Goal: Task Accomplishment & Management: Use online tool/utility

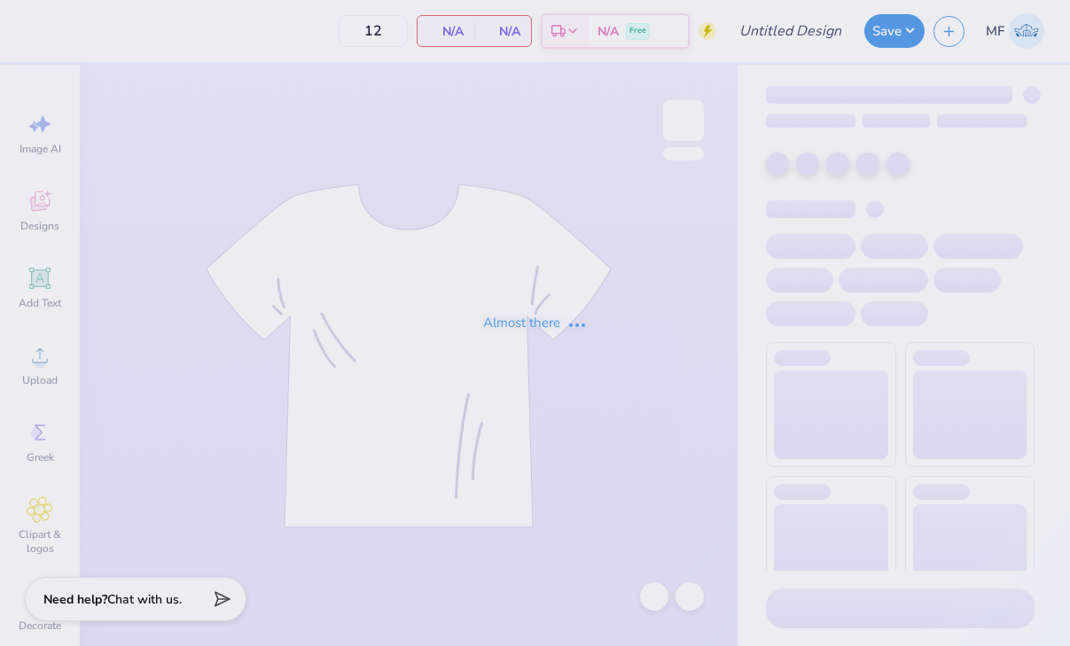
type input "intramurals tee"
type input "24"
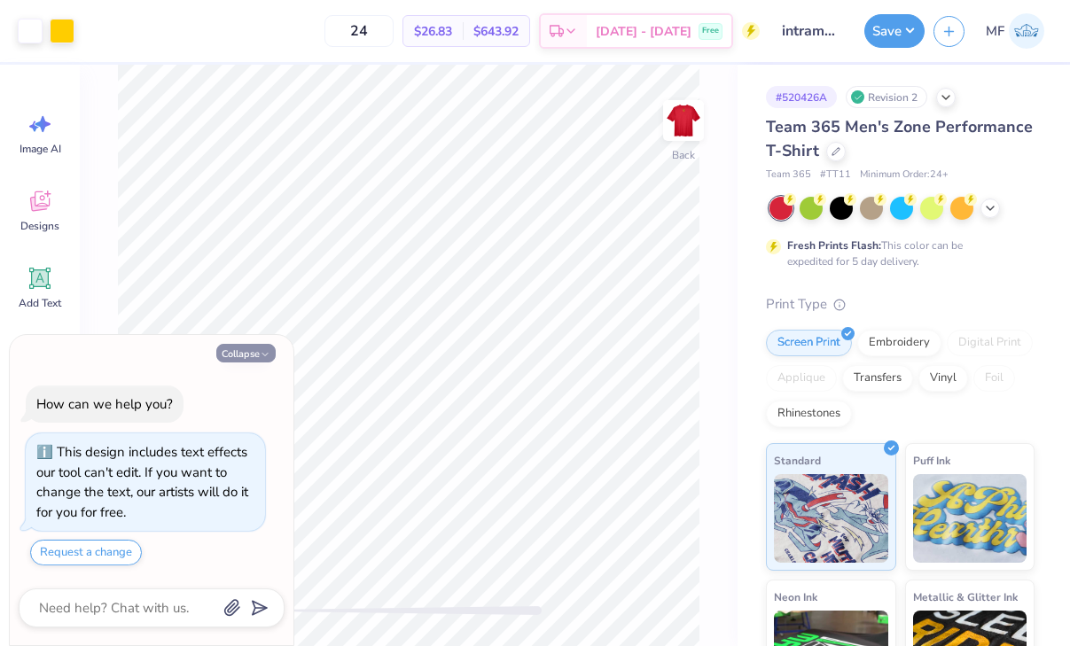
click at [259, 354] on button "Collapse" at bounding box center [245, 353] width 59 height 19
type textarea "x"
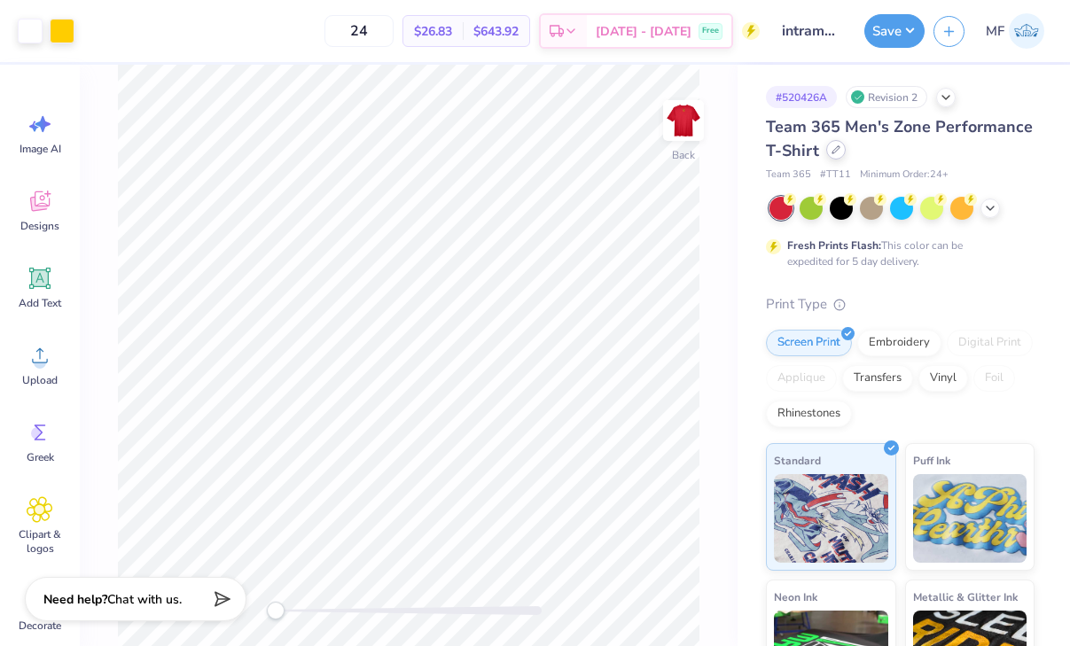
click at [834, 152] on icon at bounding box center [835, 149] width 9 height 9
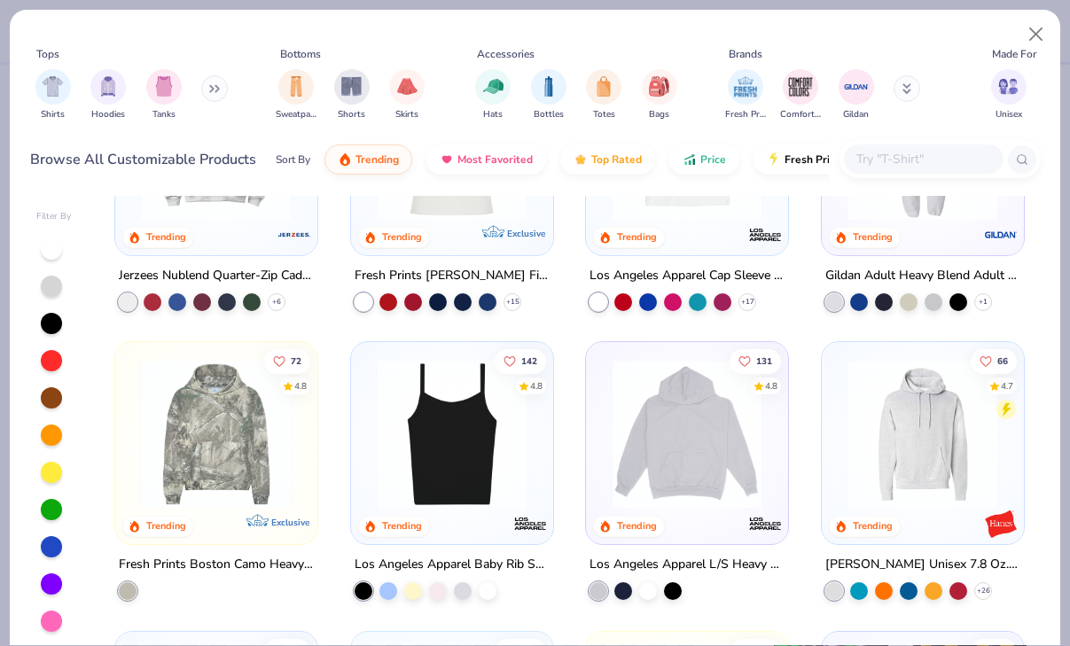
scroll to position [1607, 0]
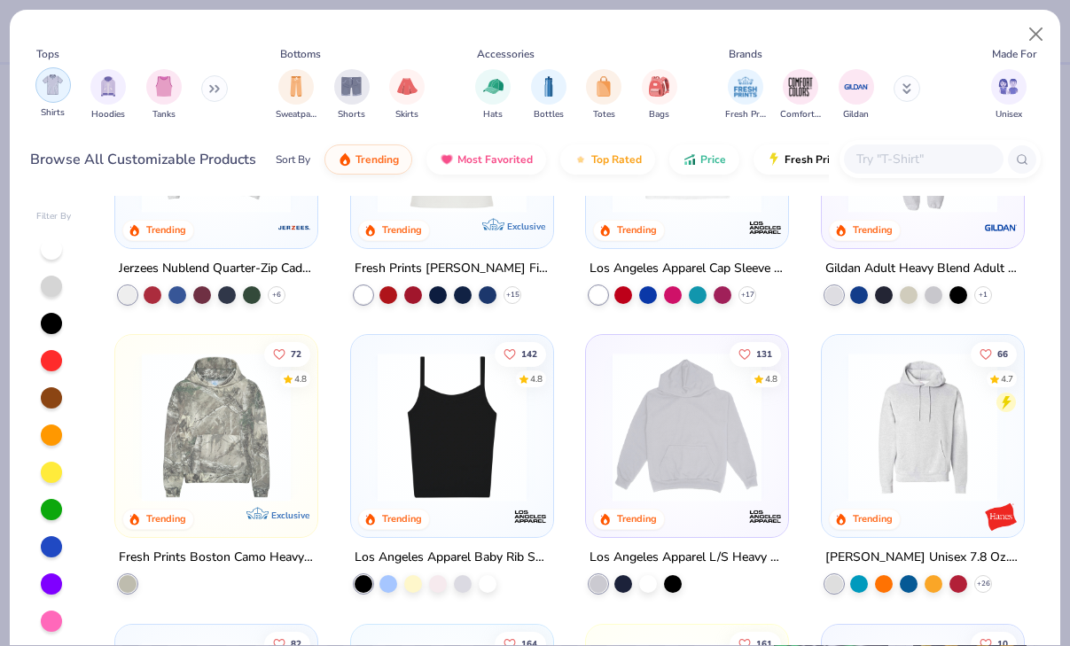
click at [43, 82] on img "filter for Shirts" at bounding box center [53, 84] width 20 height 20
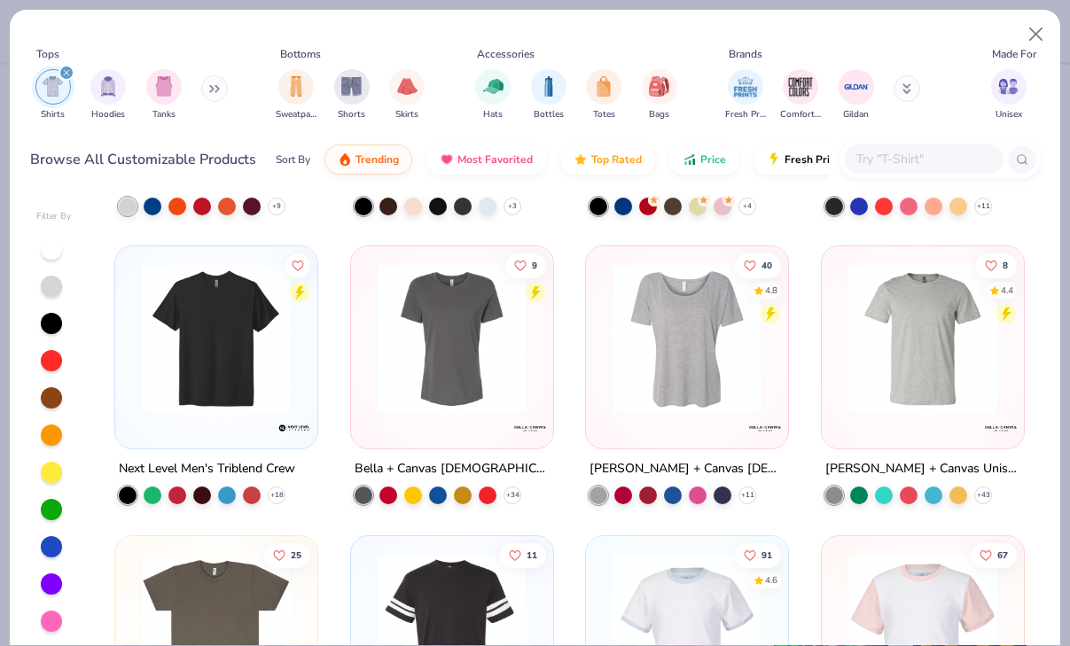
scroll to position [1082, 0]
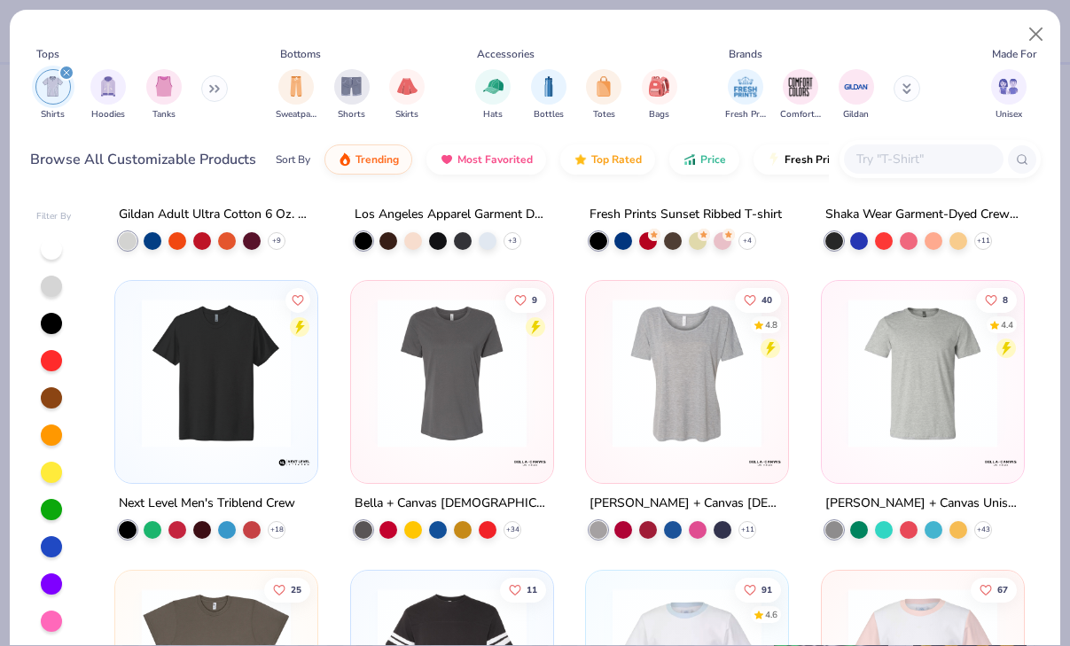
click at [179, 351] on img at bounding box center [216, 373] width 167 height 149
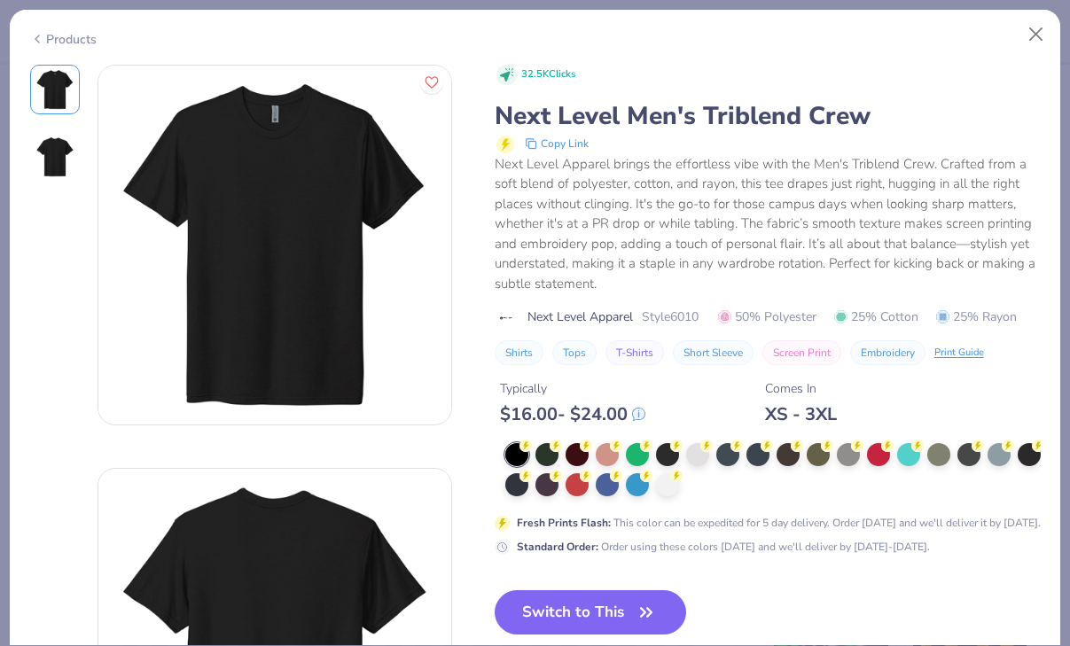
click at [46, 36] on div "Products" at bounding box center [63, 39] width 66 height 19
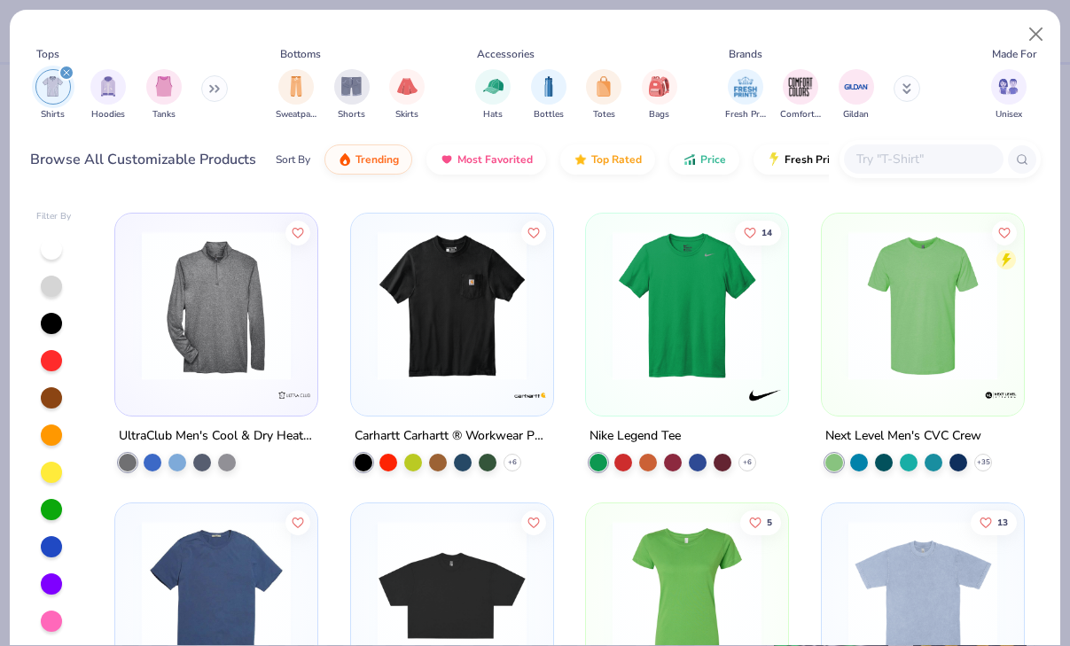
scroll to position [4629, 0]
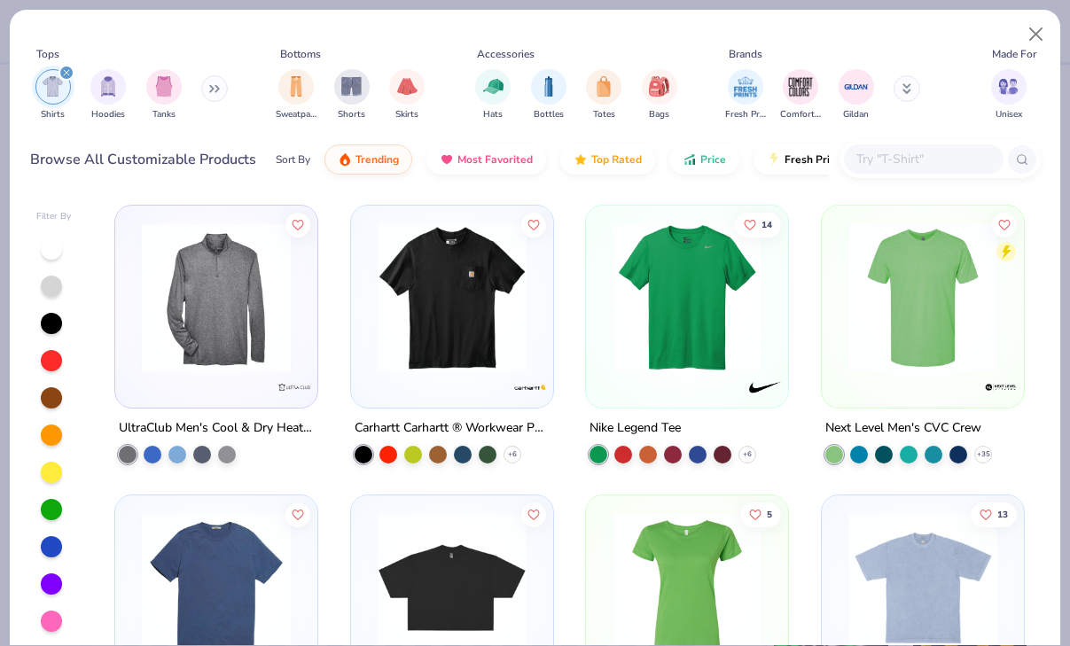
click at [681, 307] on img at bounding box center [686, 297] width 167 height 149
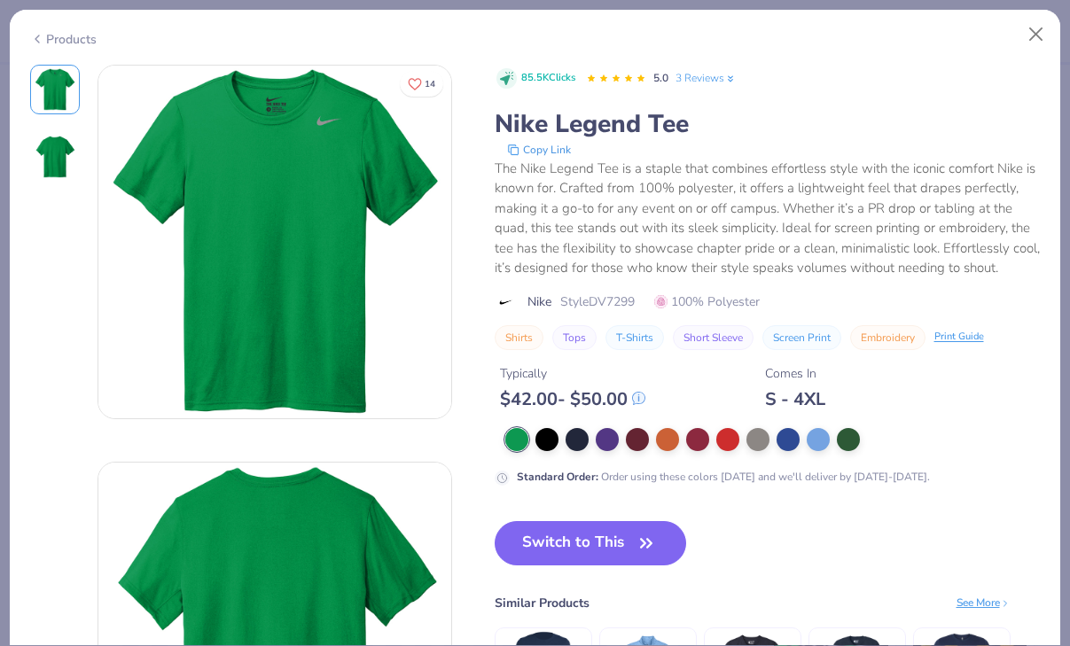
click at [43, 32] on icon at bounding box center [37, 38] width 14 height 21
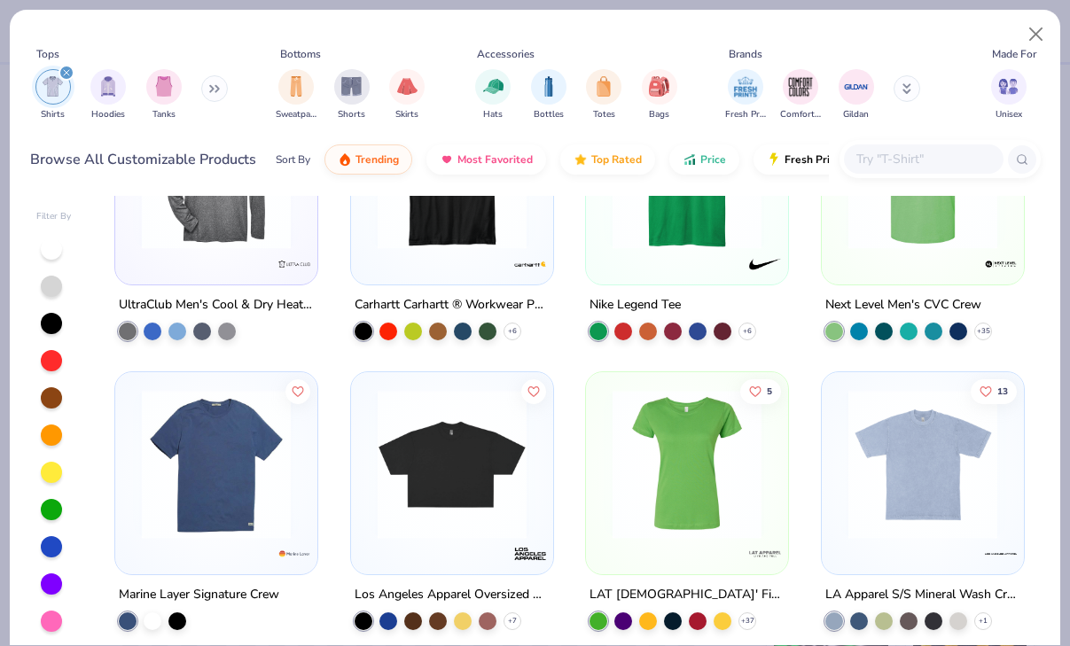
scroll to position [4652, 0]
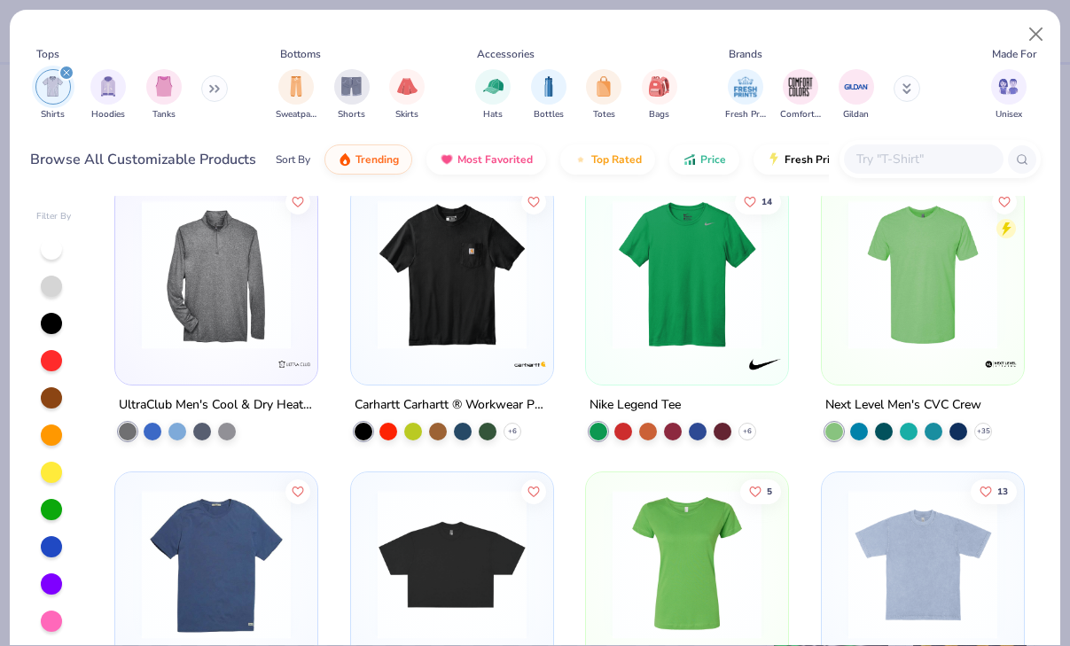
click at [670, 284] on img at bounding box center [686, 274] width 167 height 149
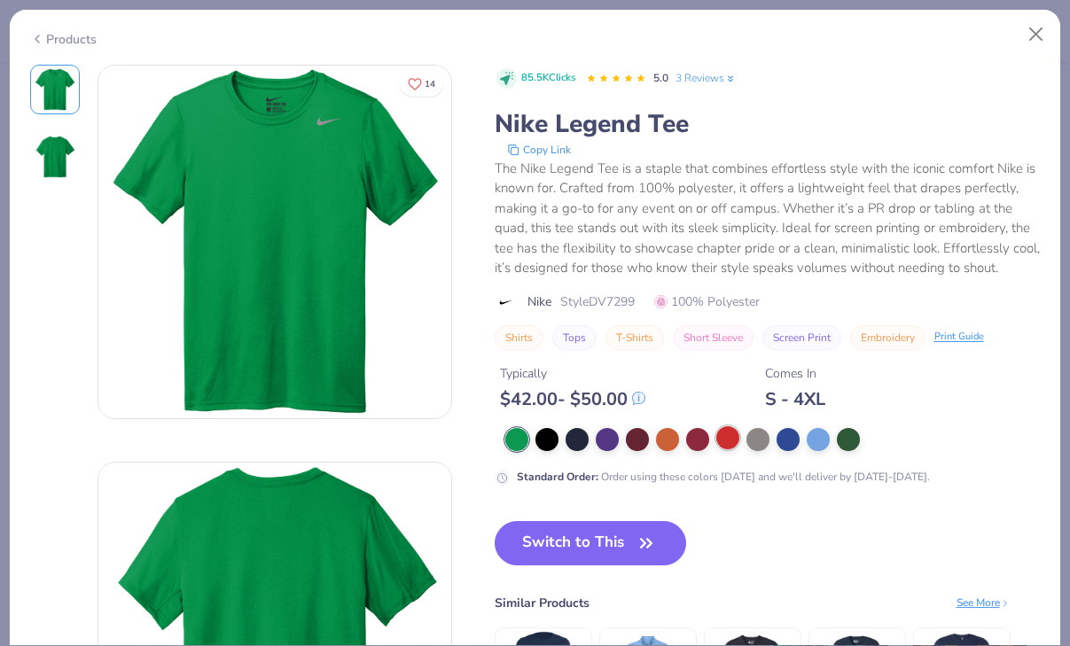
click at [727, 432] on div at bounding box center [727, 437] width 23 height 23
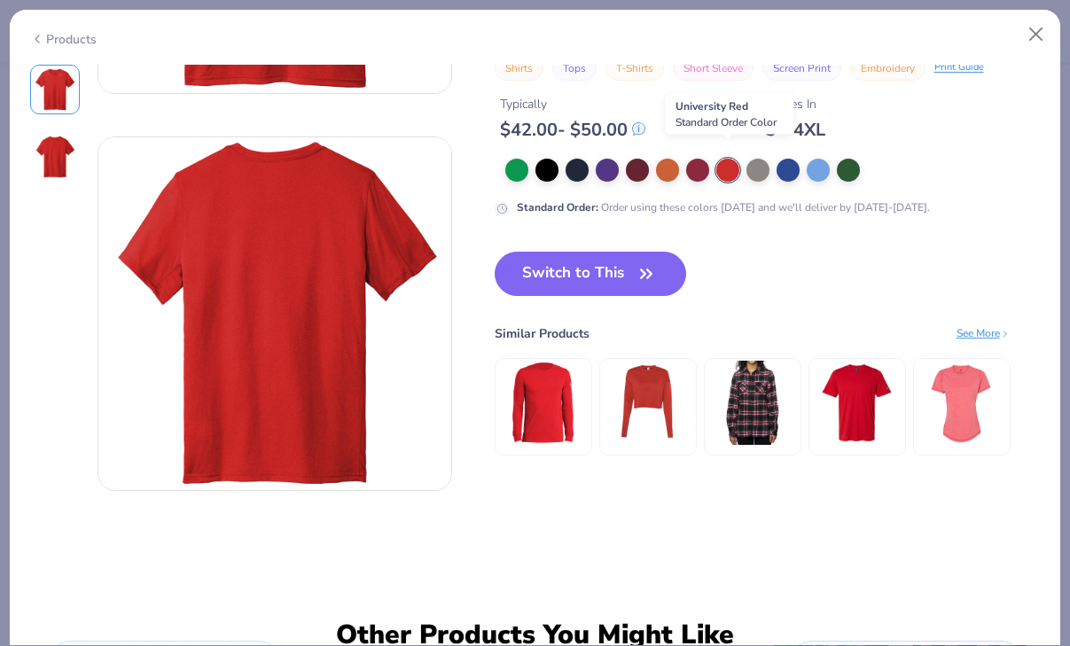
scroll to position [404, 0]
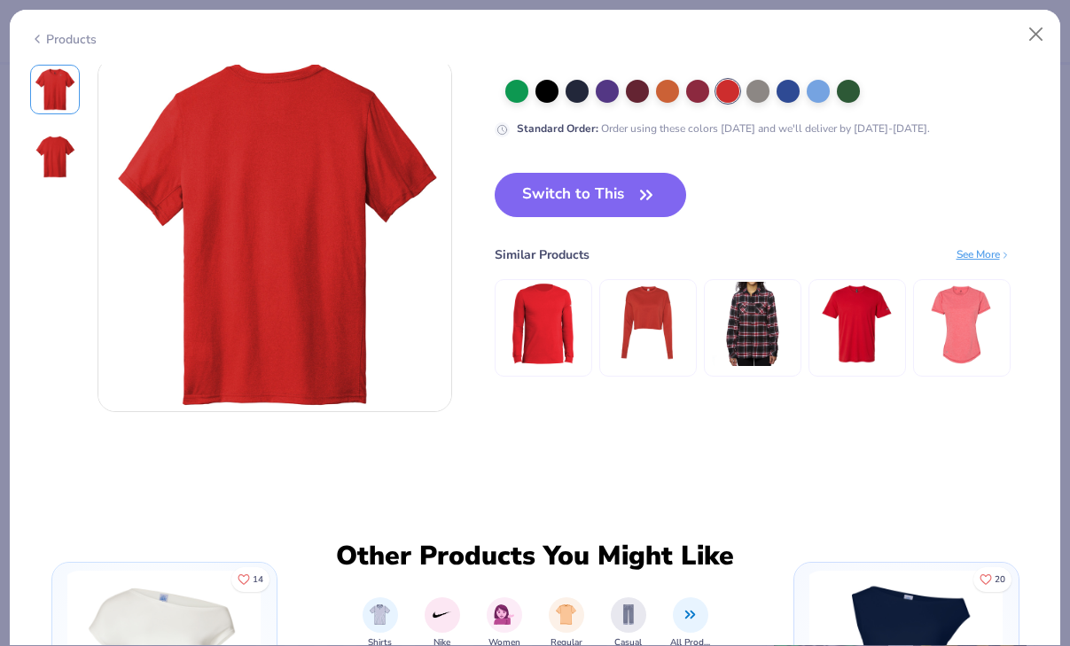
click at [969, 257] on div "See More" at bounding box center [983, 254] width 54 height 16
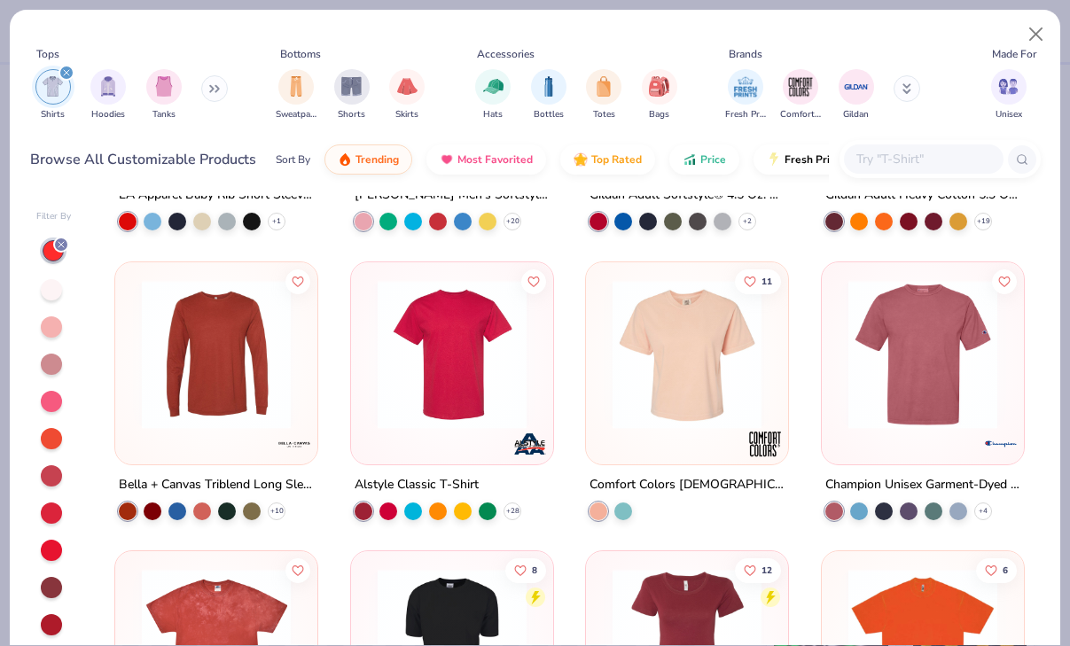
scroll to position [1963, 0]
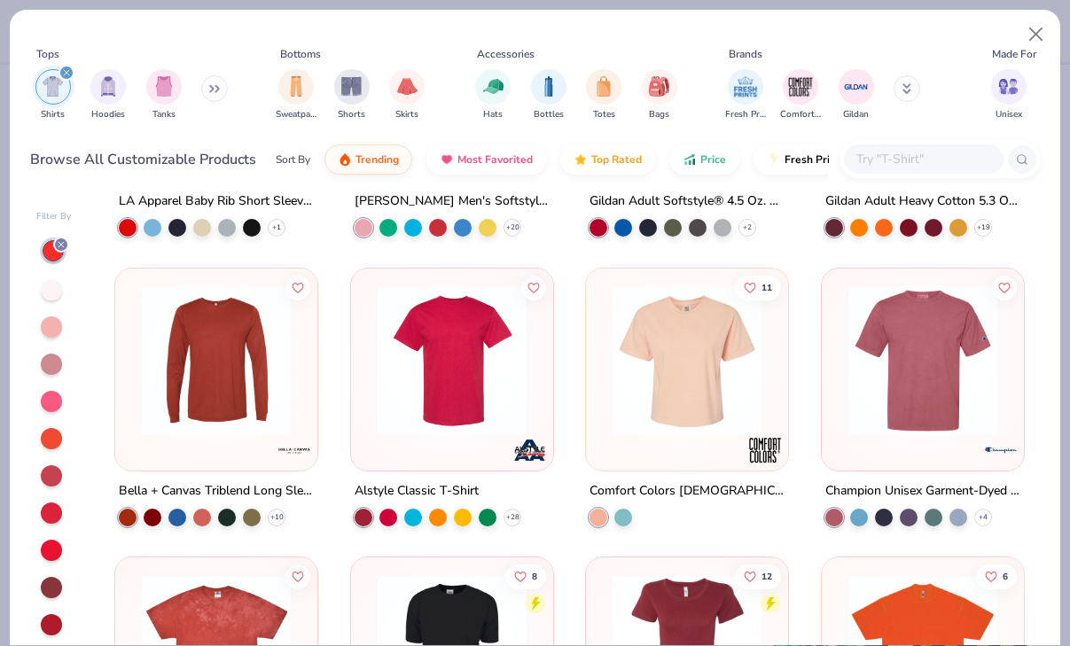
click at [512, 381] on img at bounding box center [452, 359] width 167 height 149
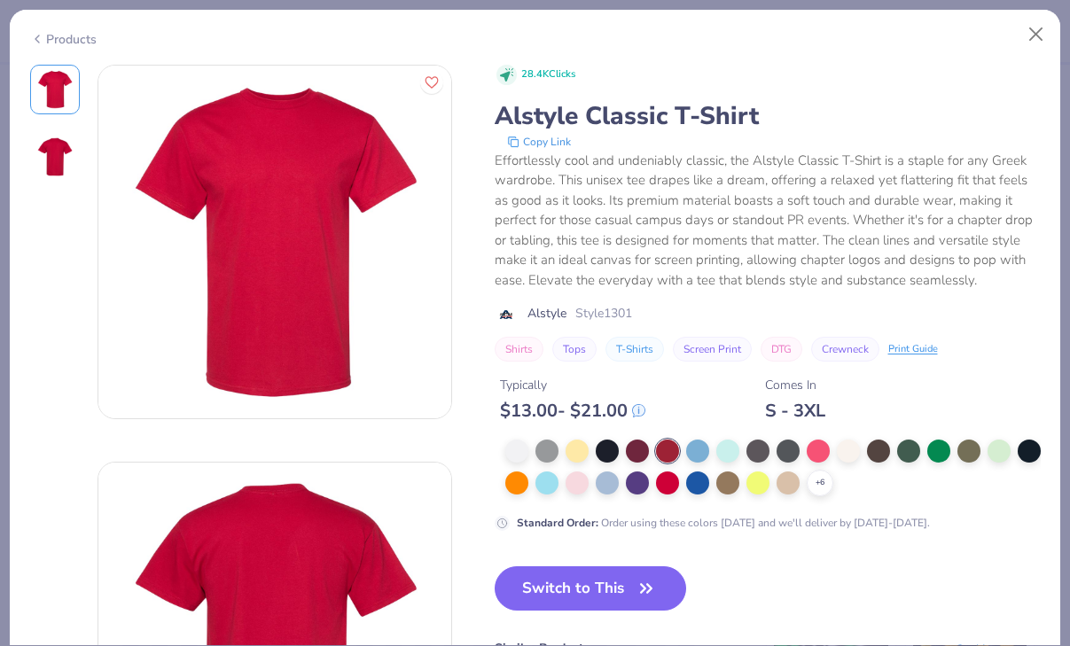
click at [74, 39] on div "Products" at bounding box center [63, 39] width 66 height 19
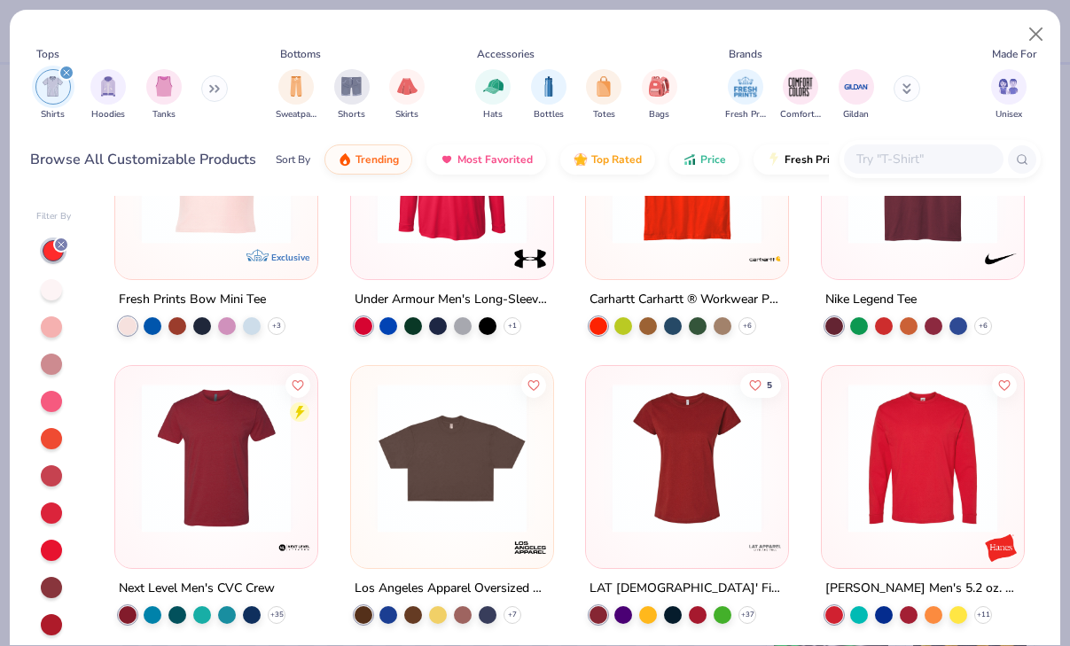
scroll to position [3266, 0]
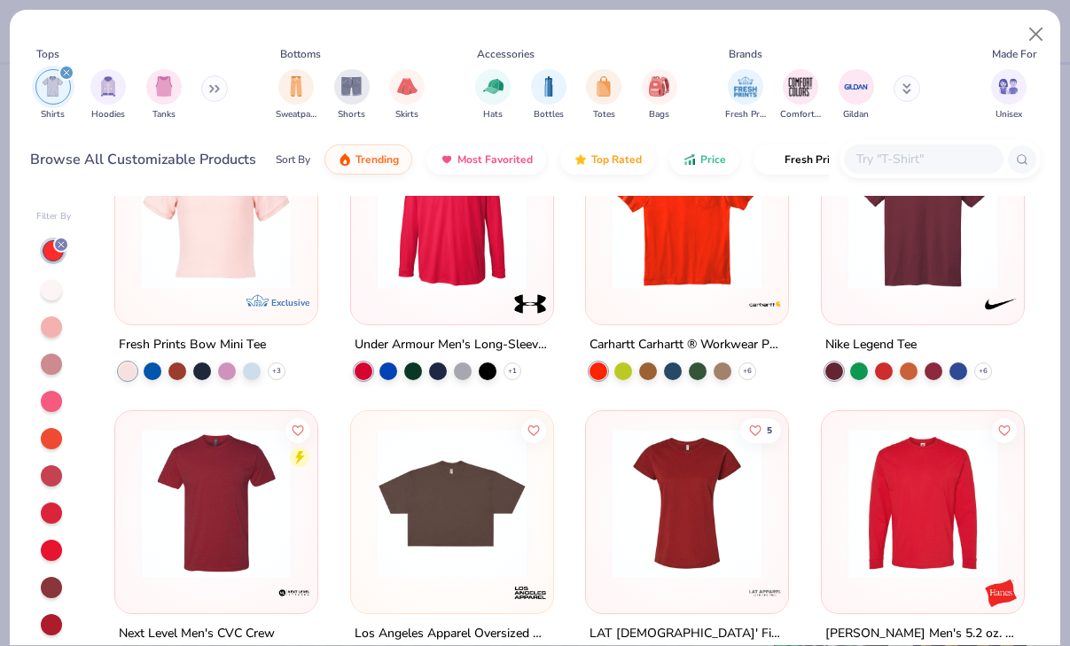
click at [836, 258] on div at bounding box center [922, 209] width 184 height 158
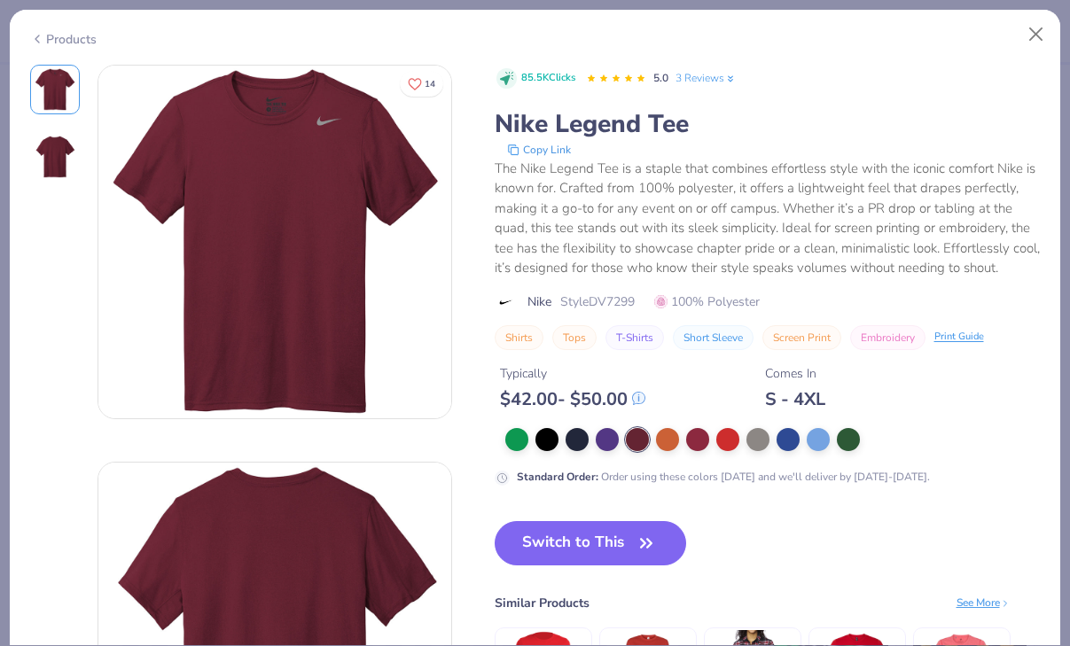
click at [58, 32] on div "Products" at bounding box center [63, 39] width 66 height 19
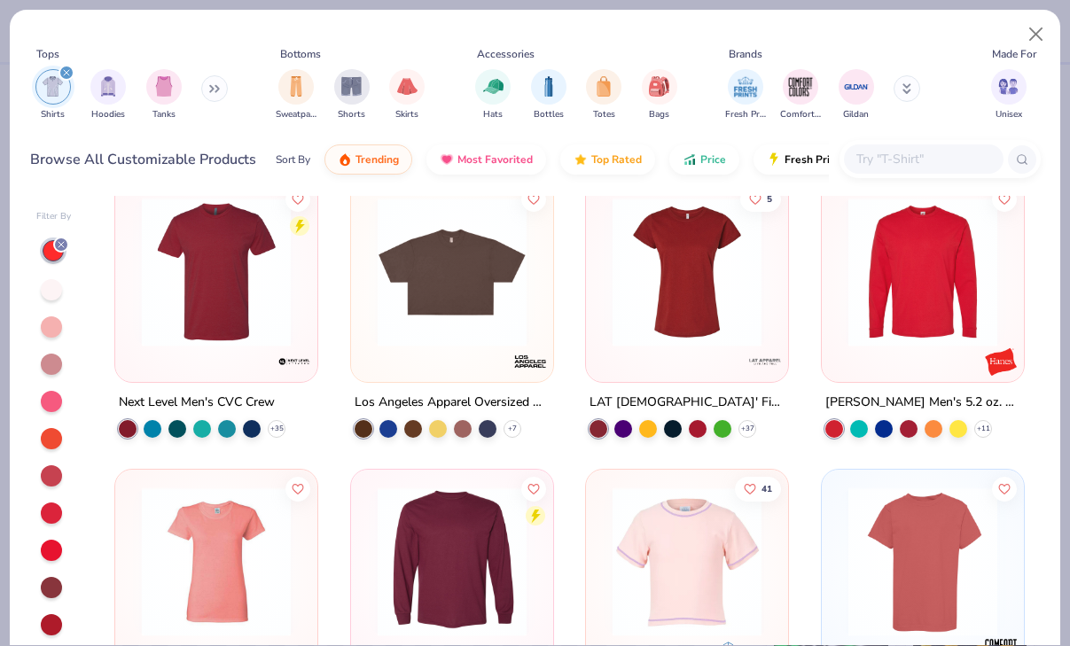
scroll to position [3498, 0]
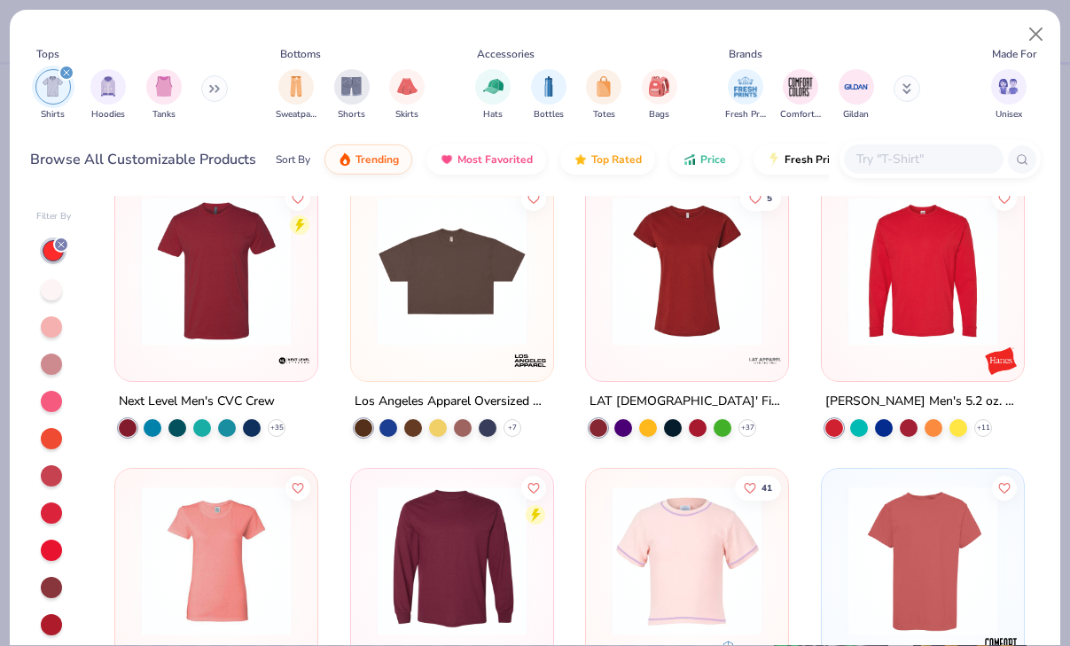
click at [190, 346] on div at bounding box center [216, 275] width 184 height 175
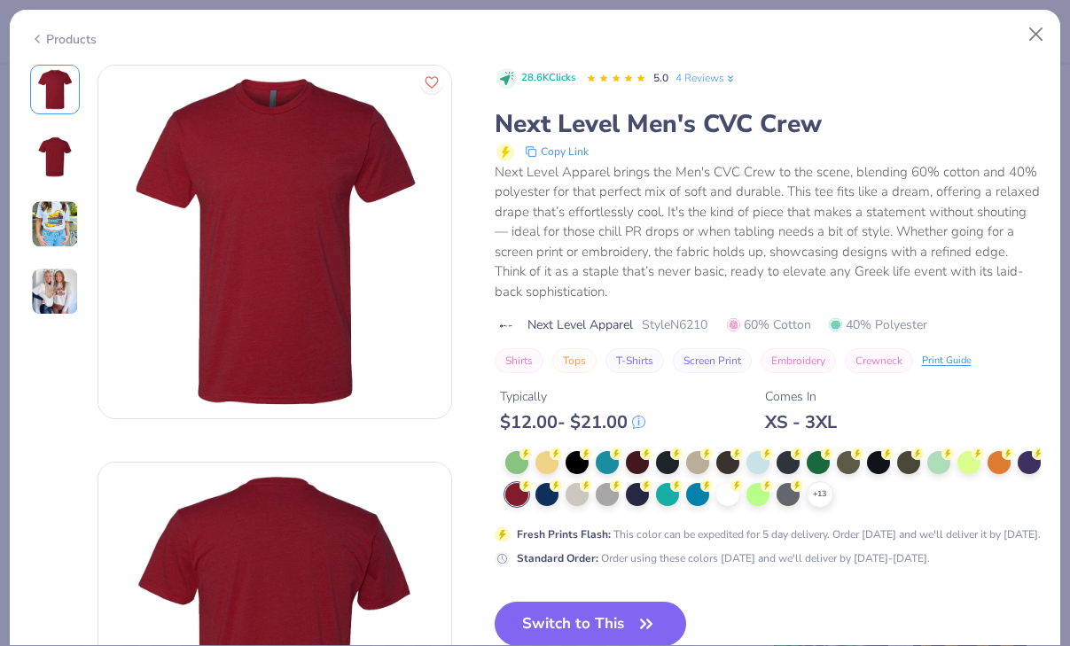
click at [44, 33] on div "Products" at bounding box center [63, 39] width 66 height 19
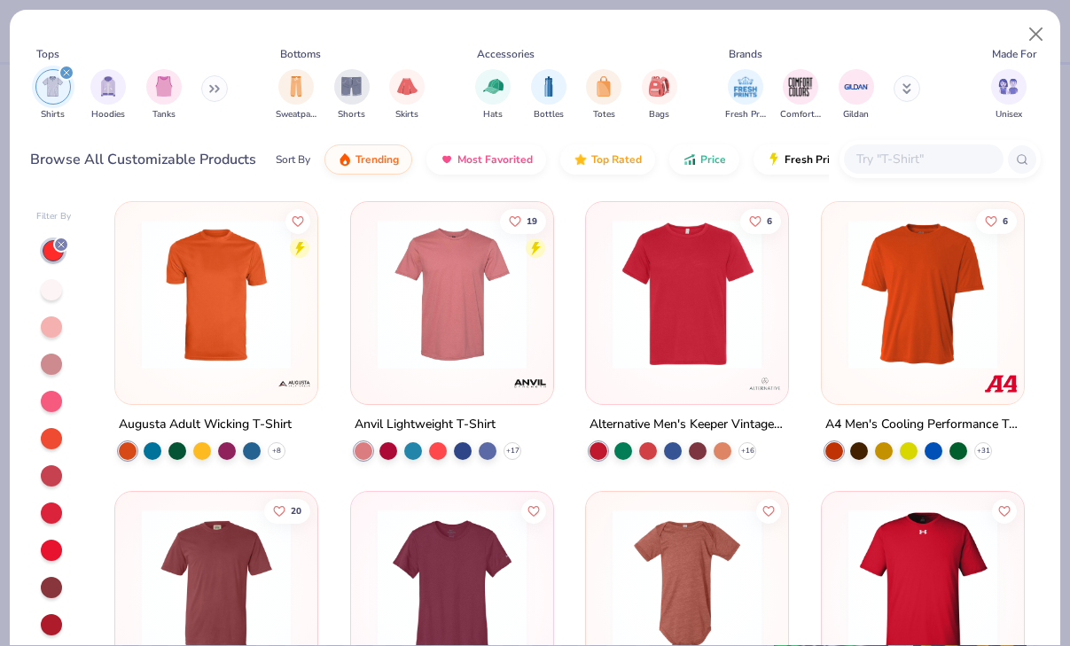
scroll to position [4651, 0]
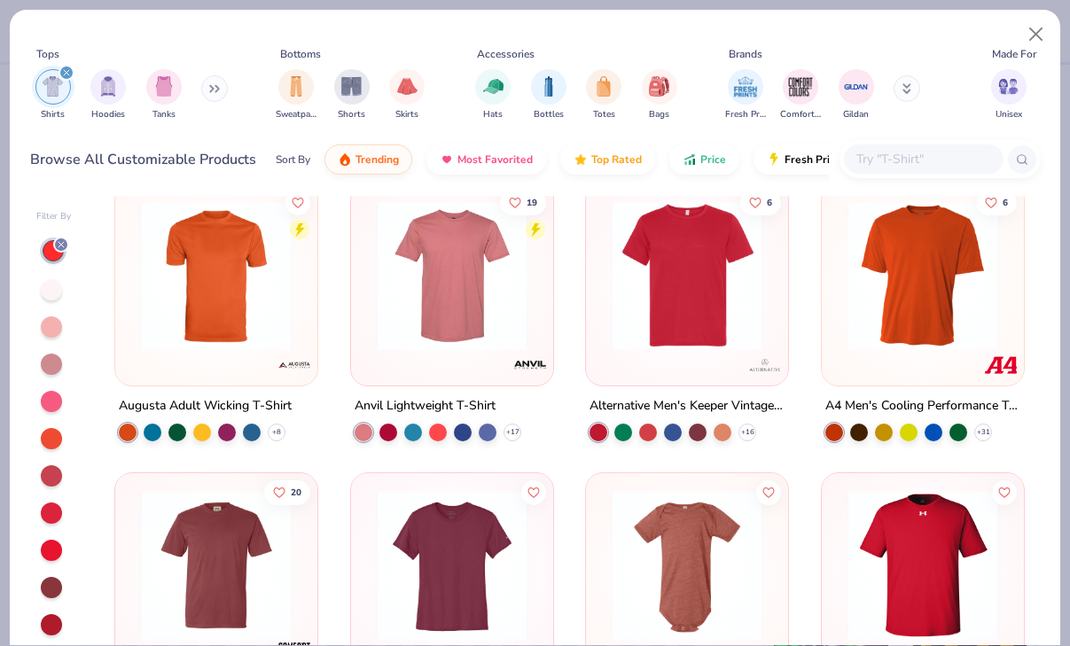
click at [923, 295] on img at bounding box center [922, 275] width 167 height 149
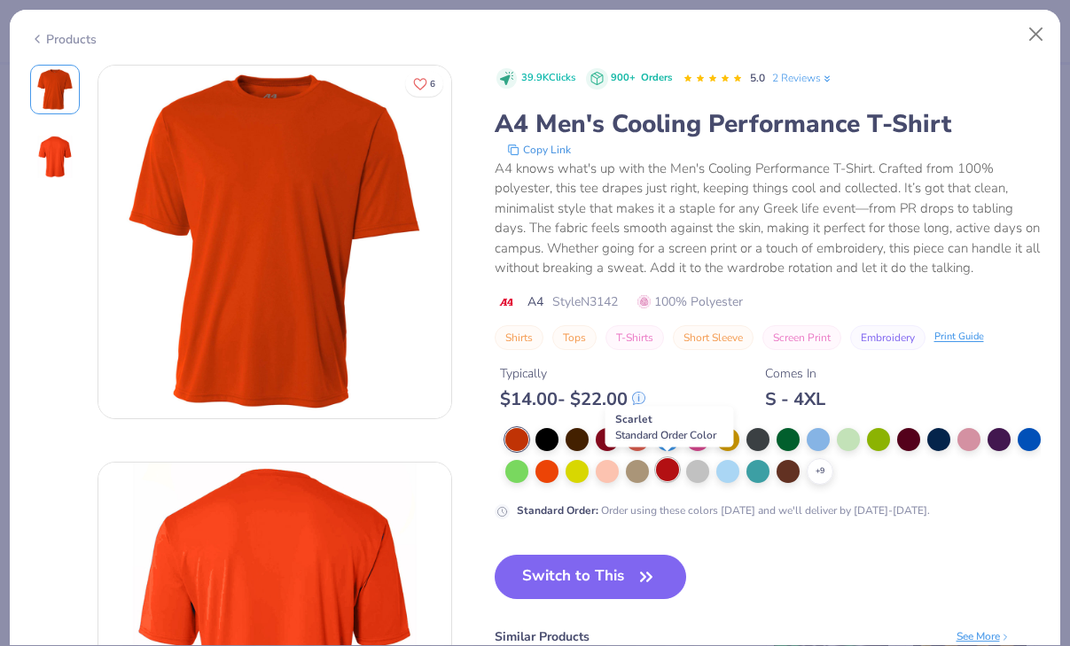
click at [664, 469] on div at bounding box center [667, 469] width 23 height 23
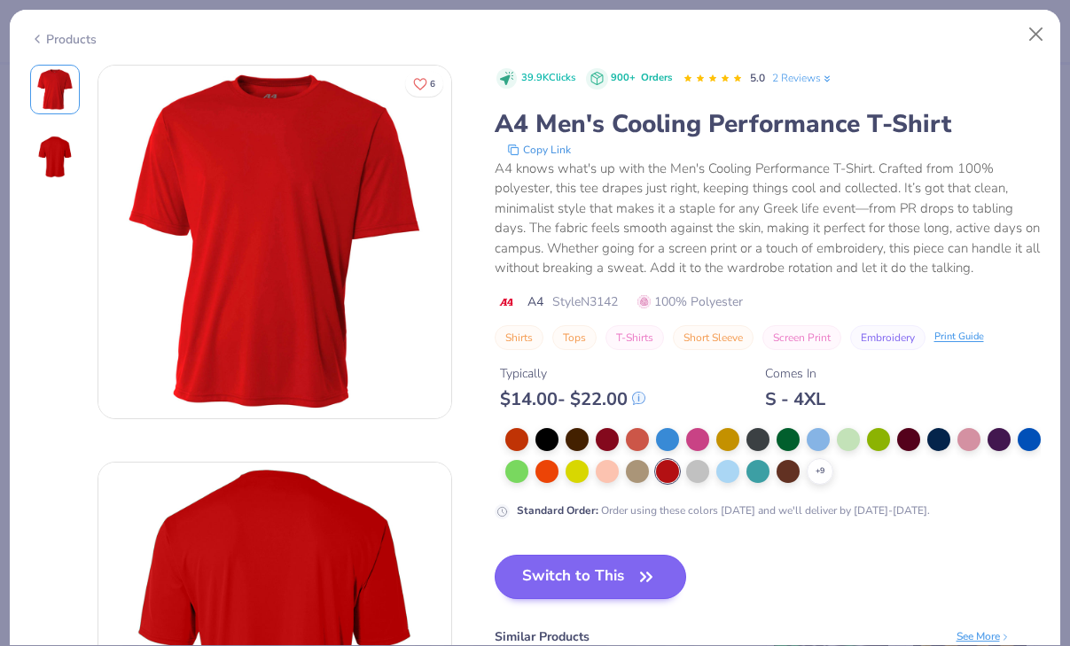
click at [596, 562] on button "Switch to This" at bounding box center [590, 577] width 192 height 44
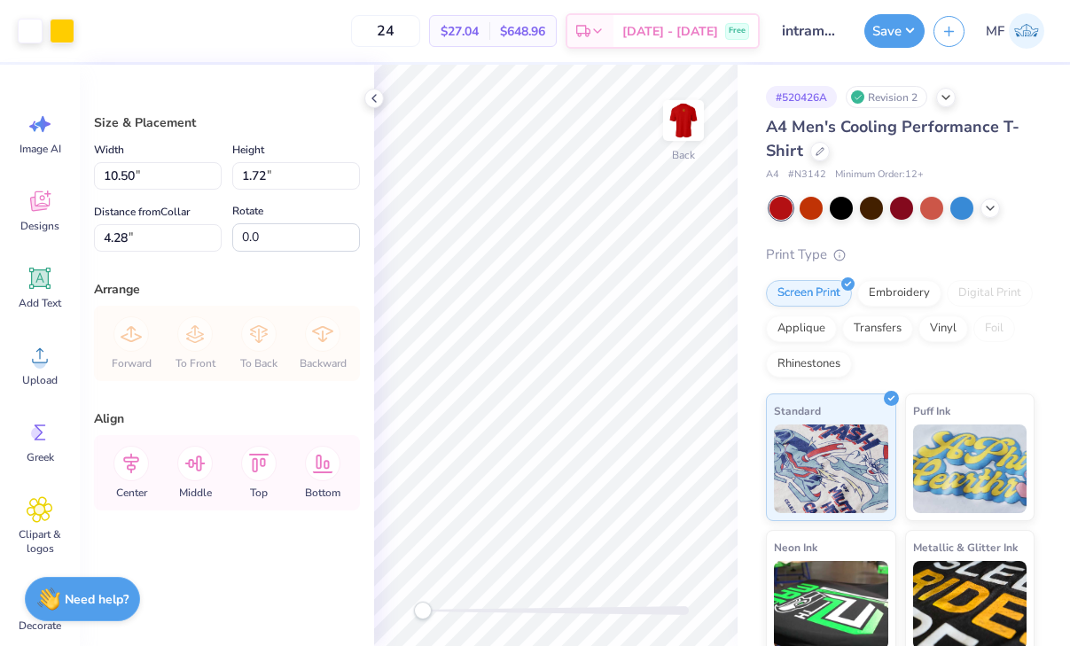
type input "3.00"
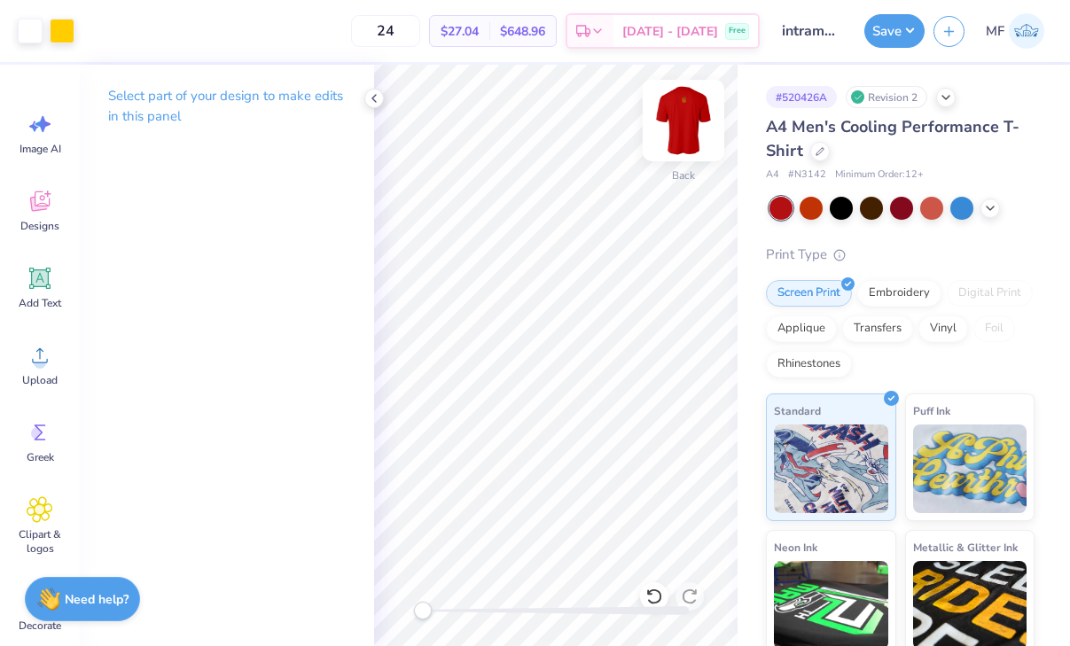
click at [679, 133] on img at bounding box center [683, 120] width 71 height 71
click at [829, 154] on div at bounding box center [819, 149] width 19 height 19
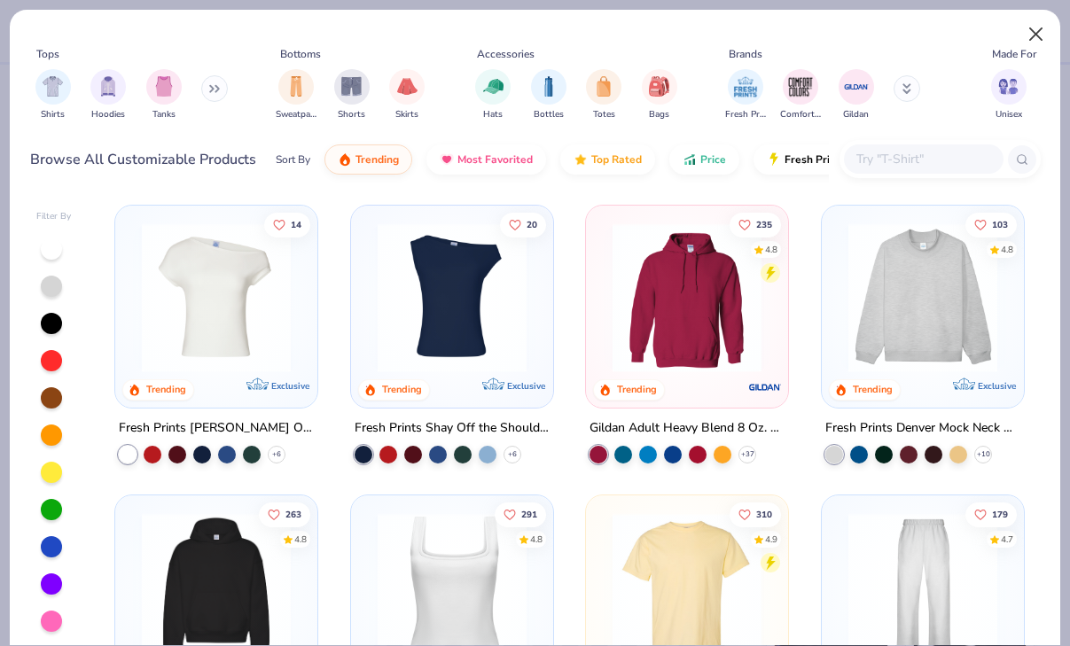
click at [1031, 37] on button "Close" at bounding box center [1036, 35] width 34 height 34
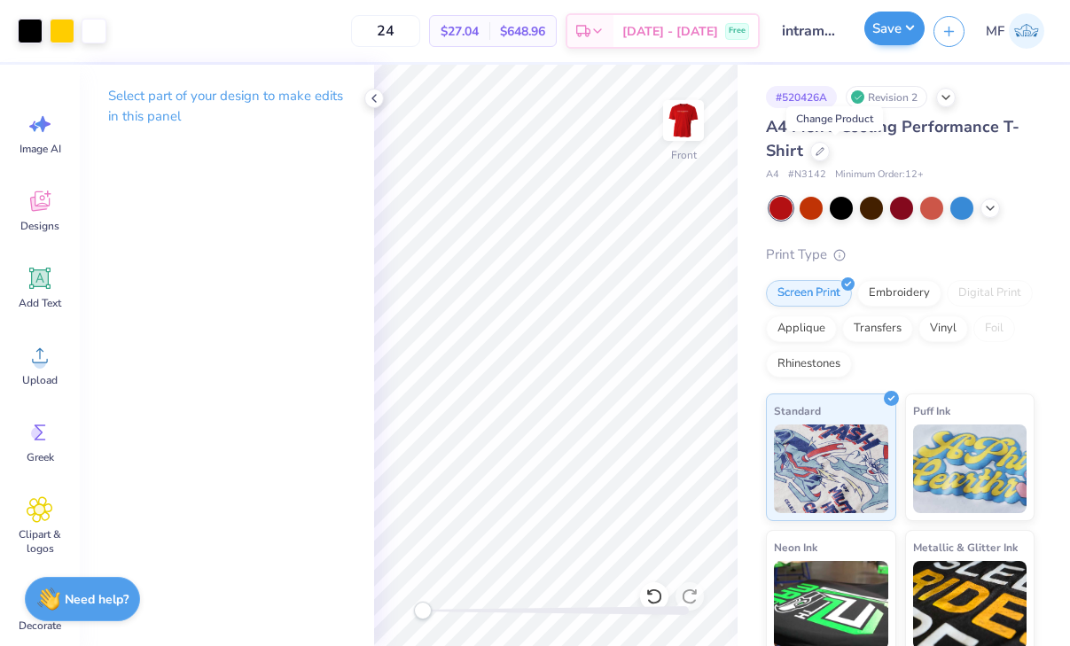
click at [890, 34] on button "Save" at bounding box center [894, 29] width 60 height 34
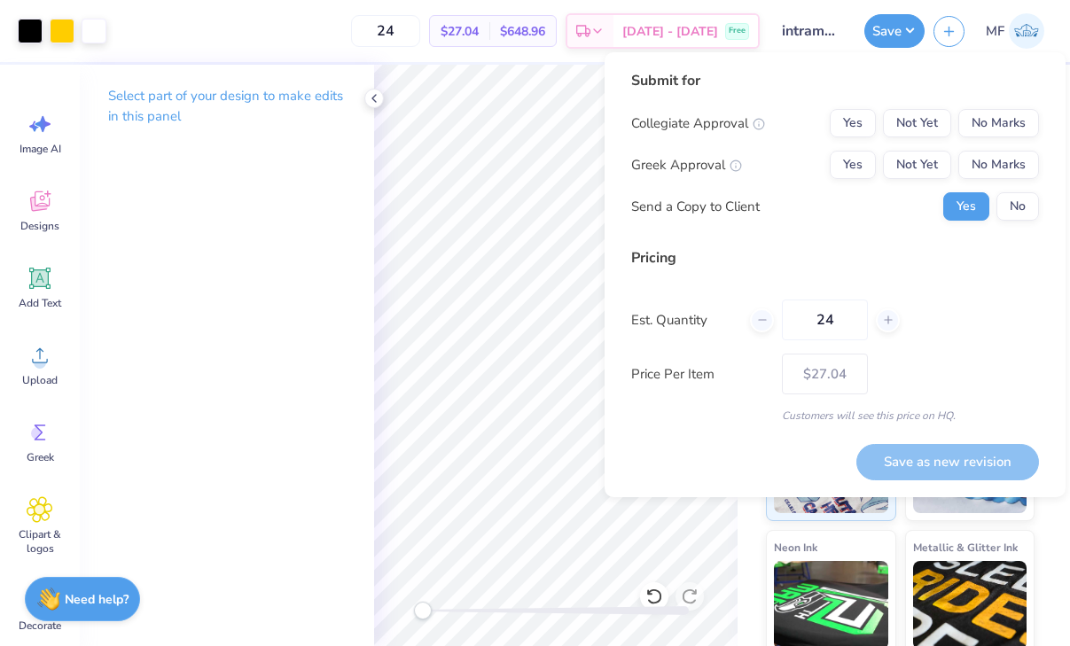
click at [1000, 144] on div "Collegiate Approval Yes Not Yet No Marks Greek Approval Yes Not Yet No Marks Se…" at bounding box center [835, 165] width 408 height 112
click at [998, 125] on button "No Marks" at bounding box center [998, 123] width 81 height 28
click at [847, 156] on button "Yes" at bounding box center [852, 165] width 46 height 28
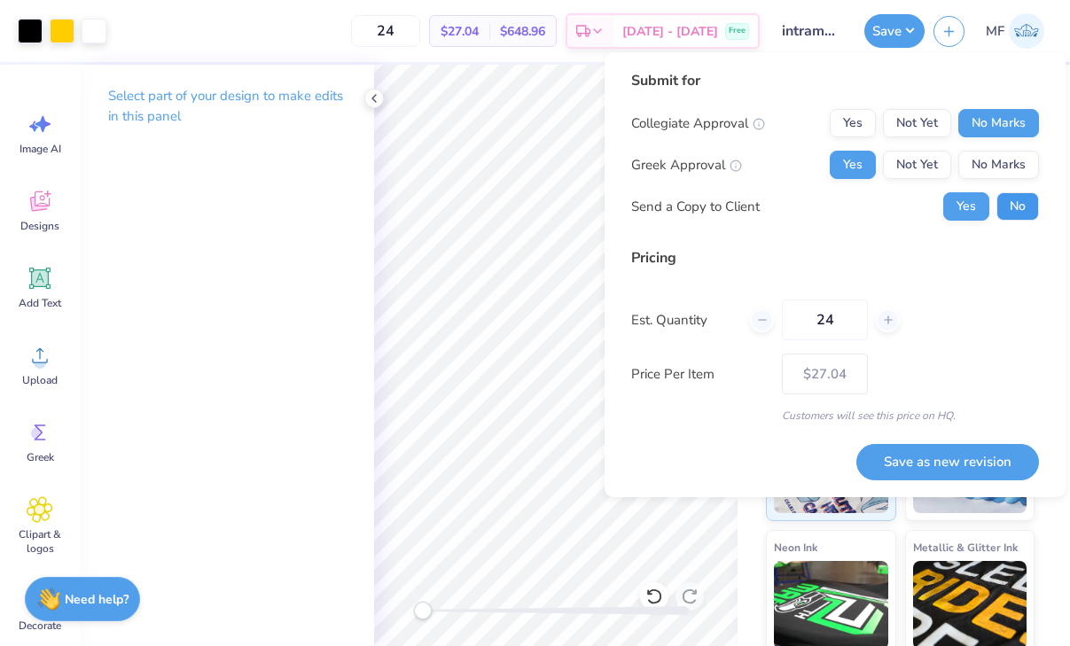
click at [1020, 208] on button "No" at bounding box center [1017, 206] width 43 height 28
click at [956, 470] on button "Save as new revision" at bounding box center [947, 462] width 183 height 36
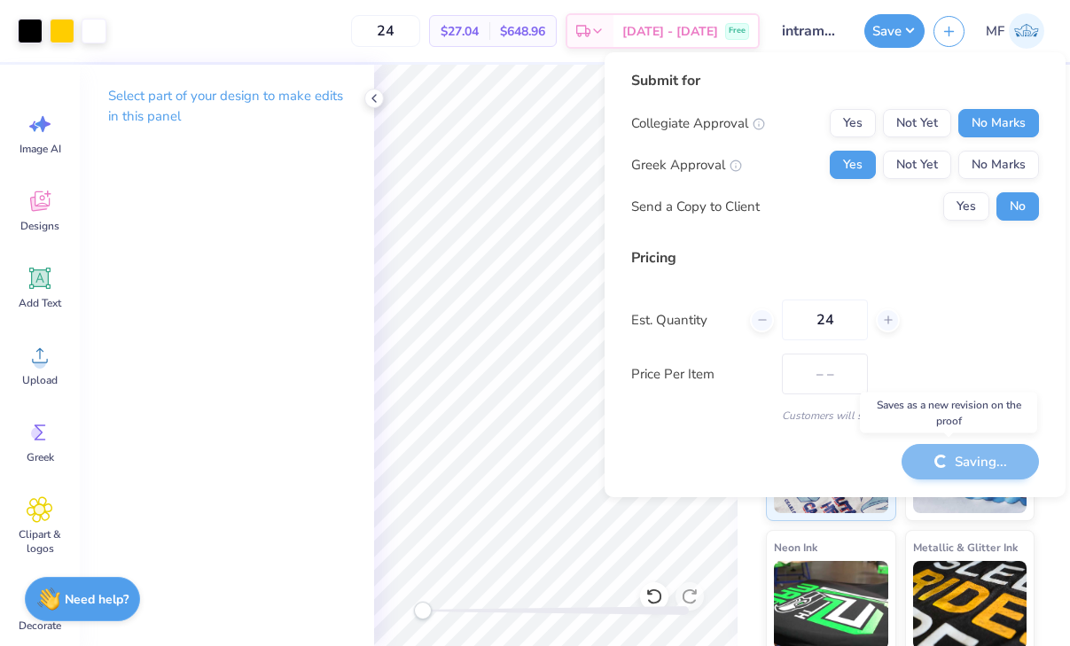
type input "$27.04"
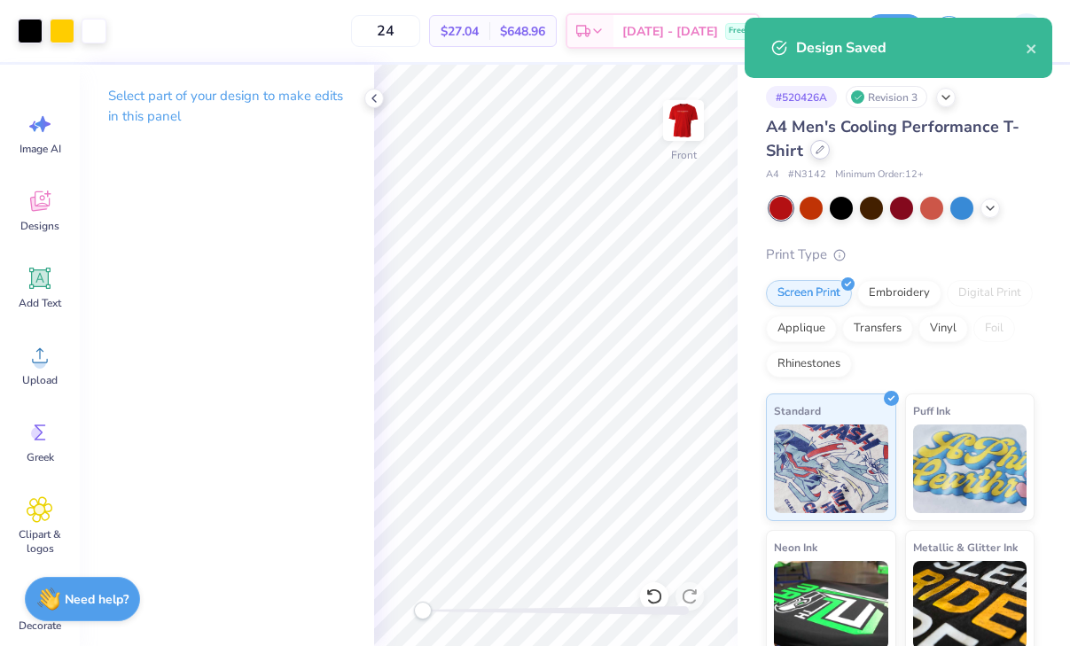
click at [823, 153] on icon at bounding box center [819, 149] width 7 height 7
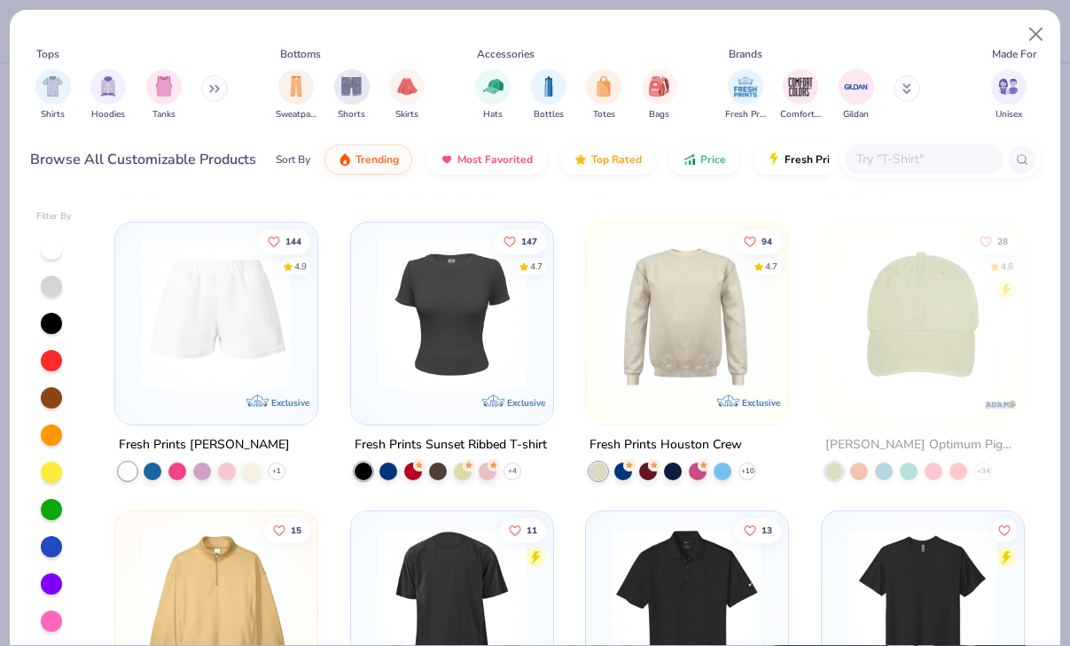
scroll to position [4906, 0]
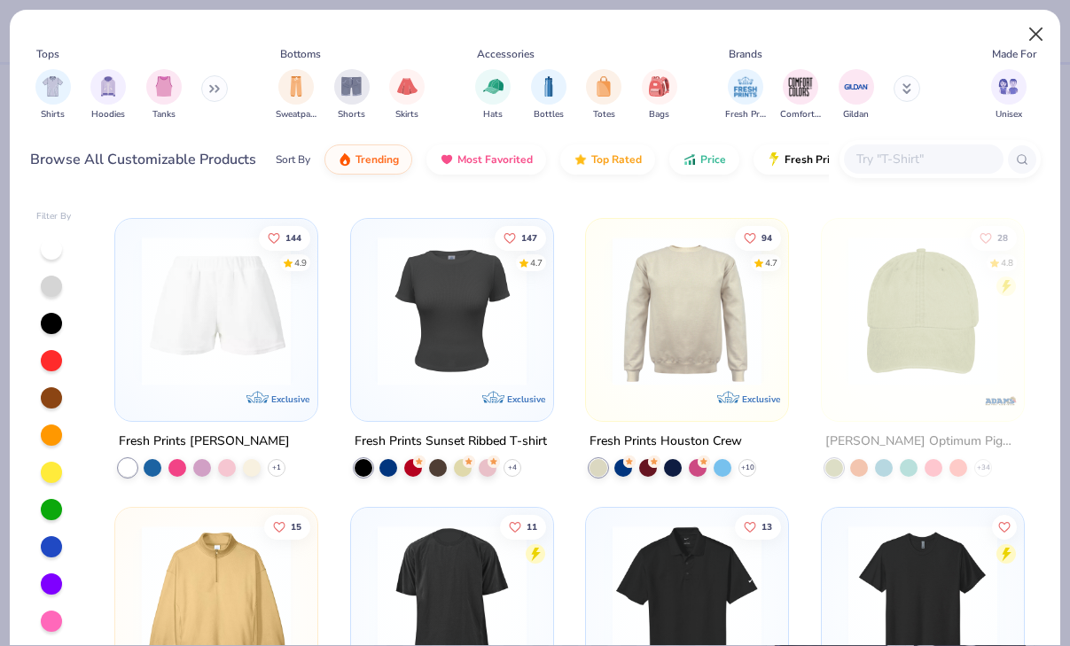
click at [1035, 35] on button "Close" at bounding box center [1036, 35] width 34 height 34
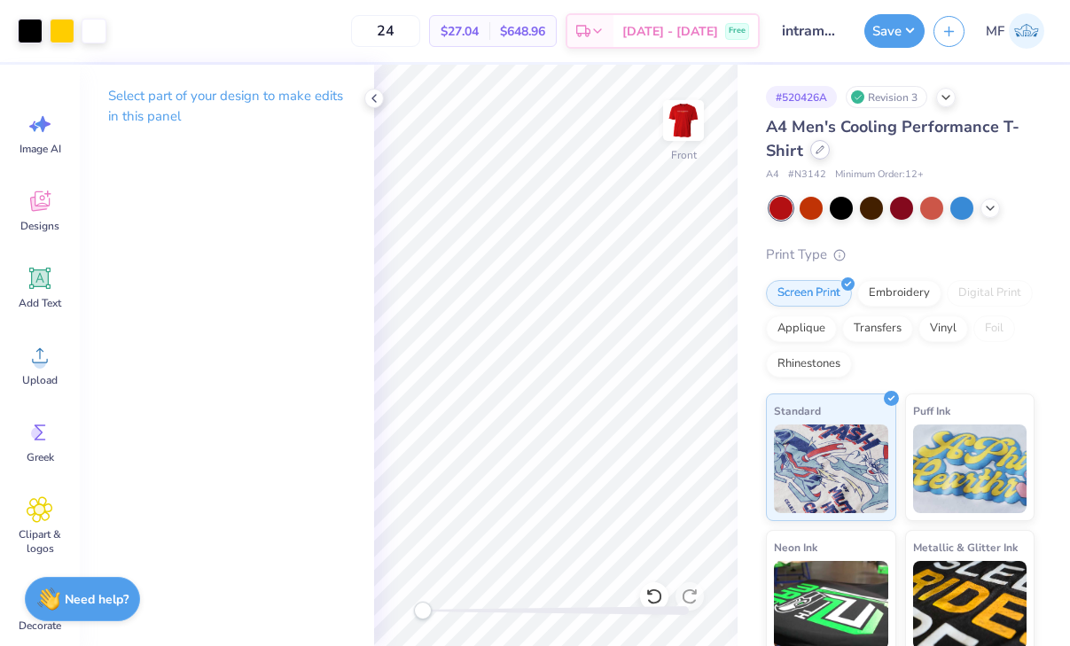
click at [829, 145] on div at bounding box center [819, 149] width 19 height 19
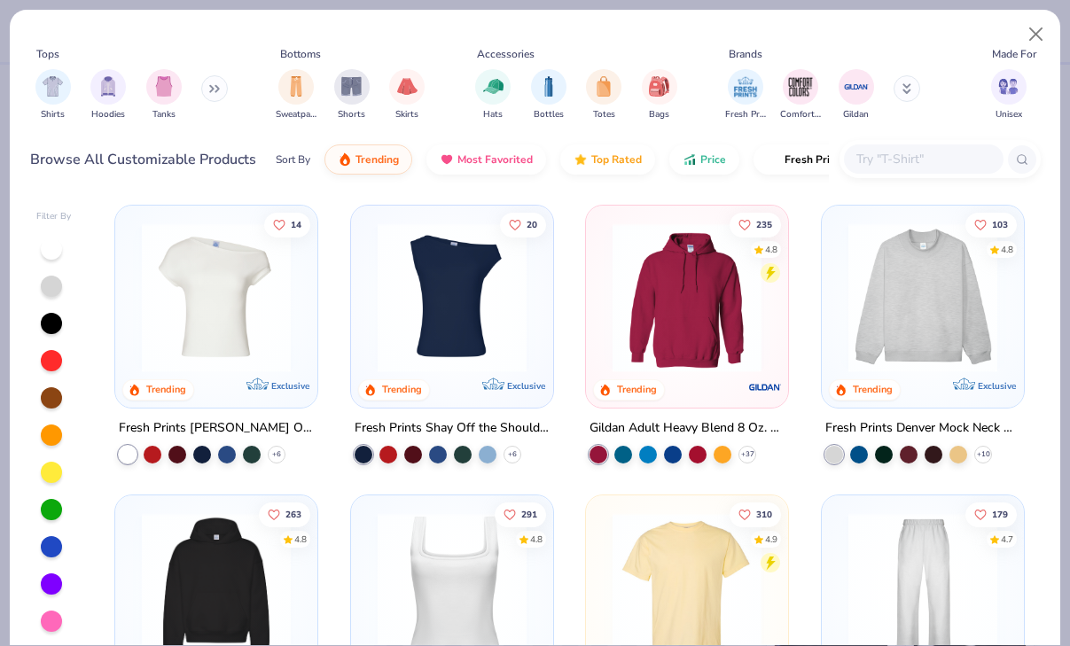
click at [220, 90] on icon at bounding box center [214, 88] width 11 height 9
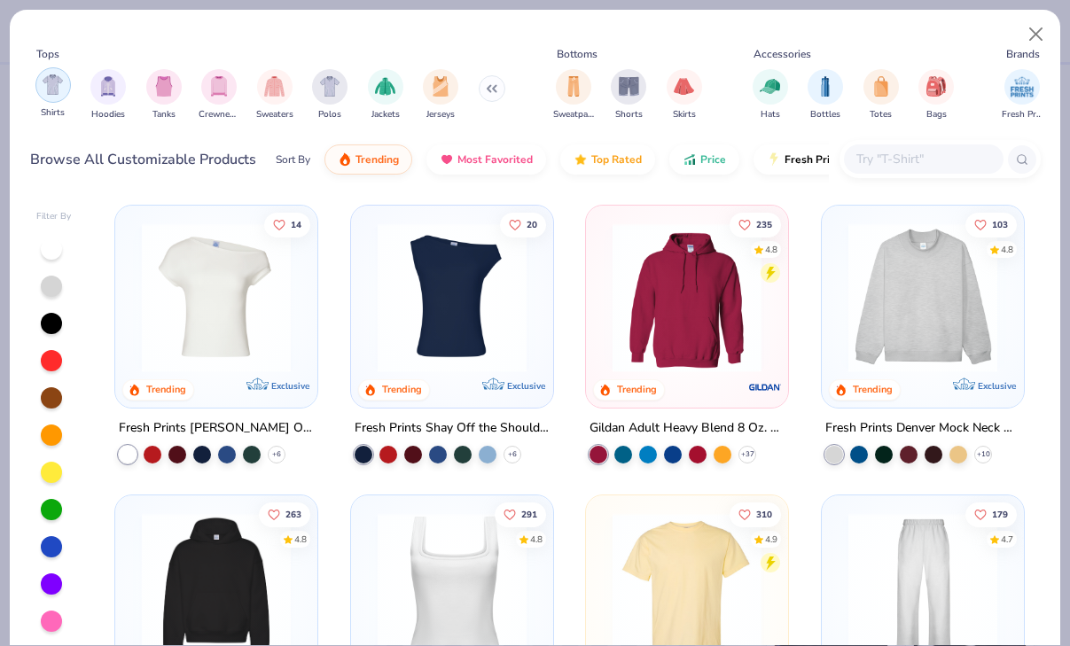
click at [42, 89] on div "filter for Shirts" at bounding box center [52, 84] width 35 height 35
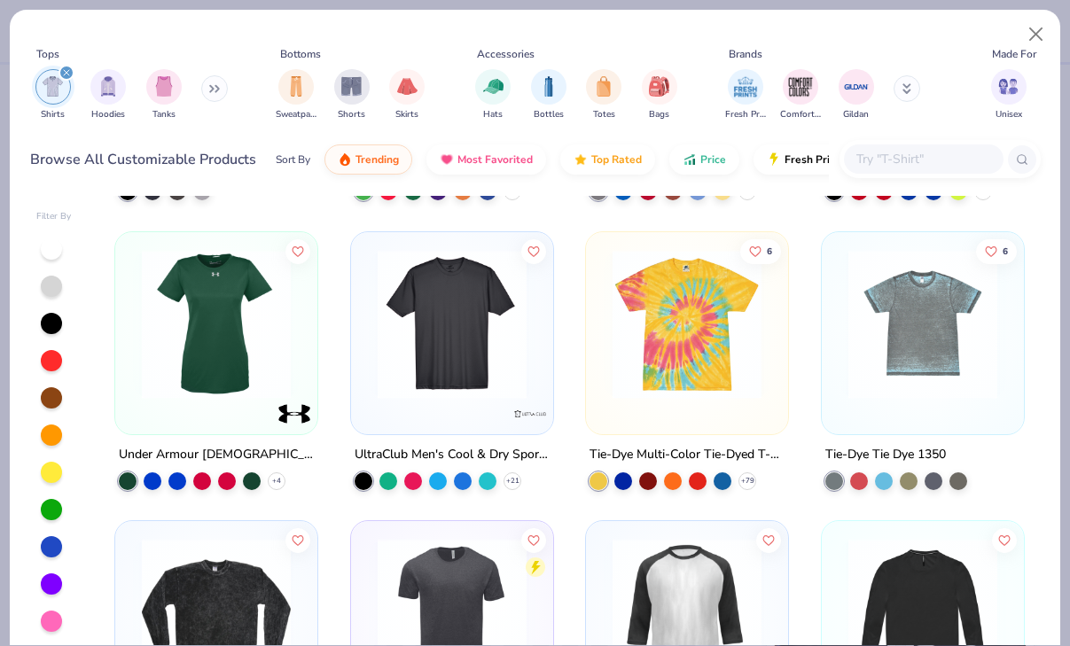
scroll to position [7204, 0]
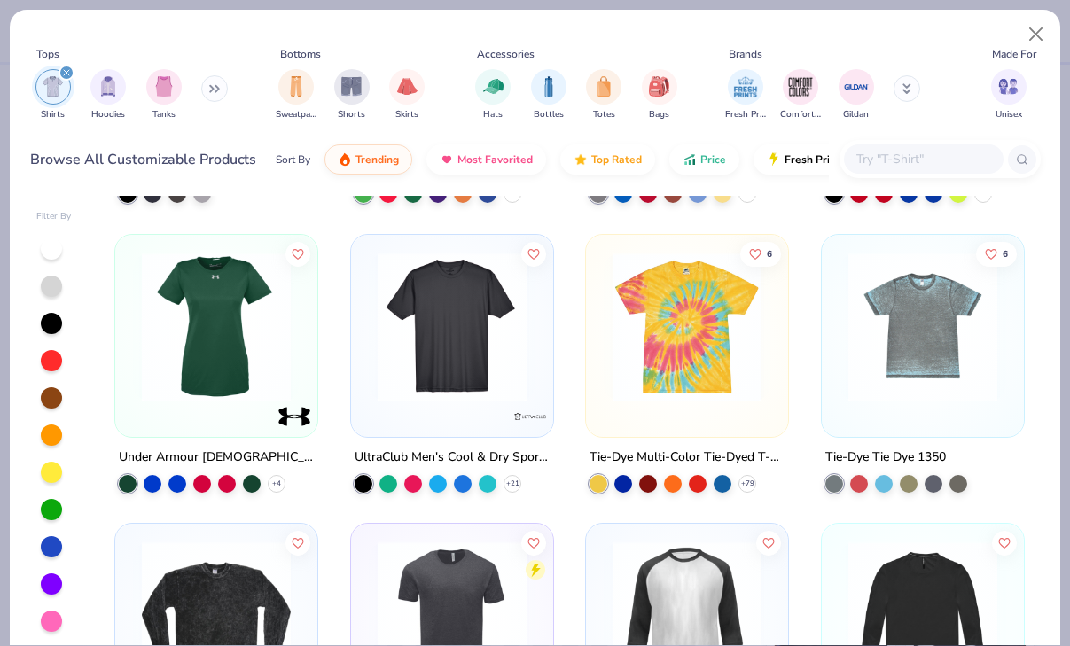
click at [498, 384] on img at bounding box center [452, 326] width 167 height 149
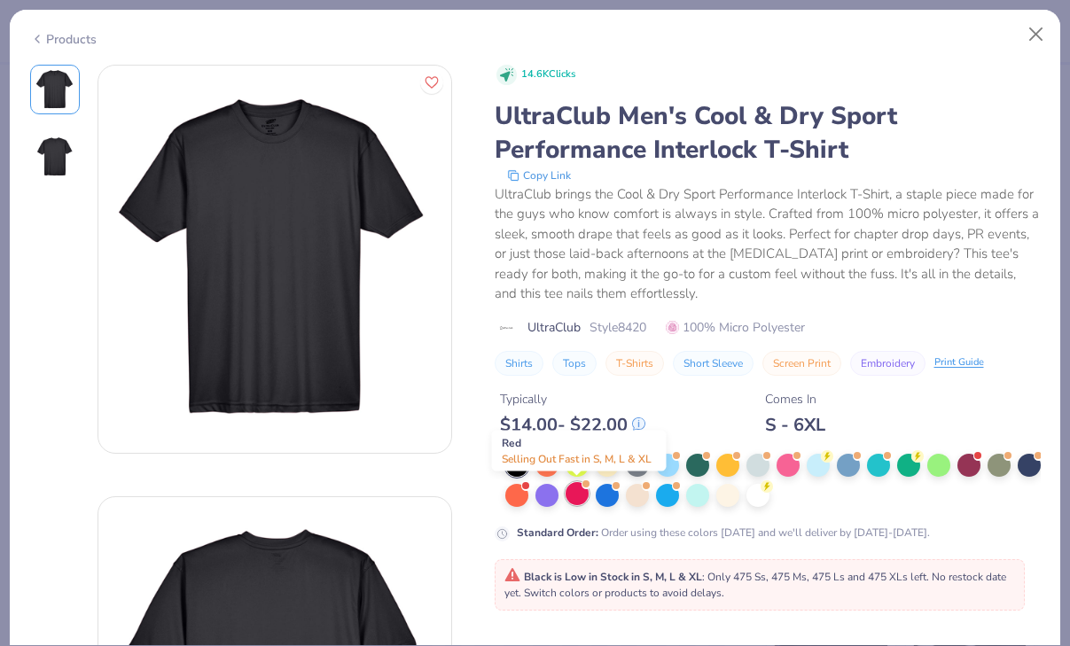
click at [565, 497] on div at bounding box center [576, 493] width 23 height 23
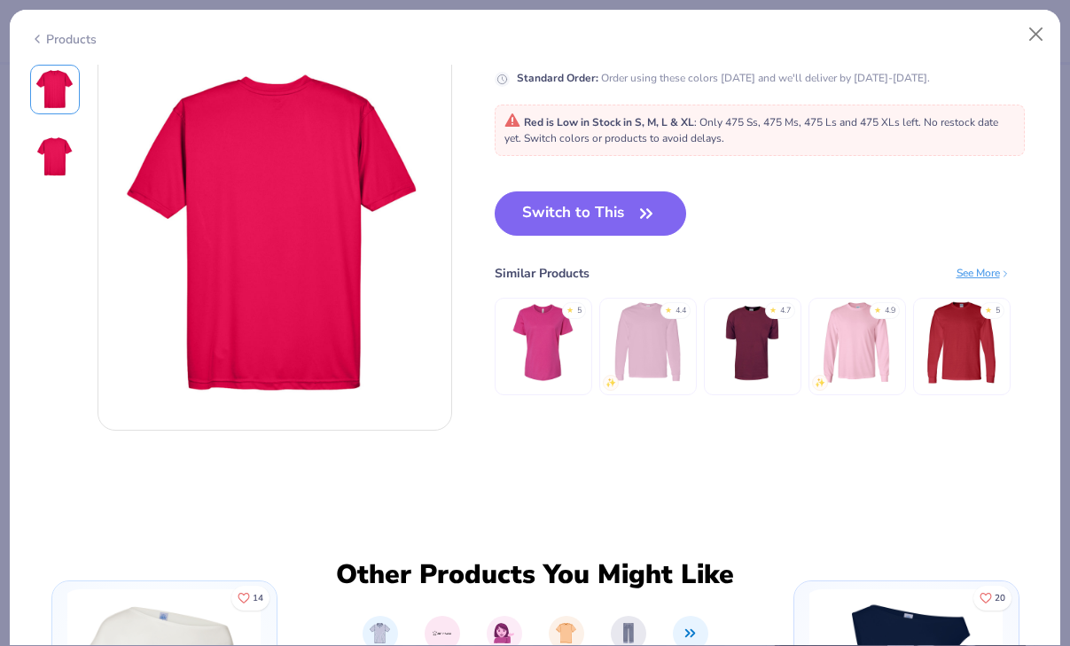
scroll to position [457, 0]
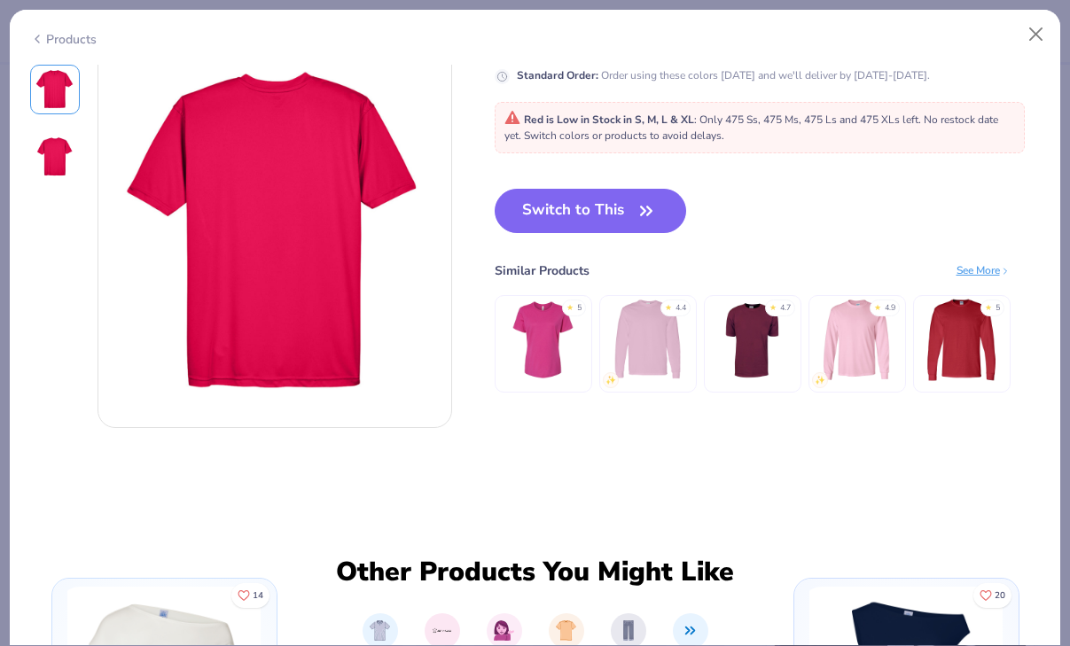
click at [974, 266] on div "See More" at bounding box center [983, 270] width 54 height 16
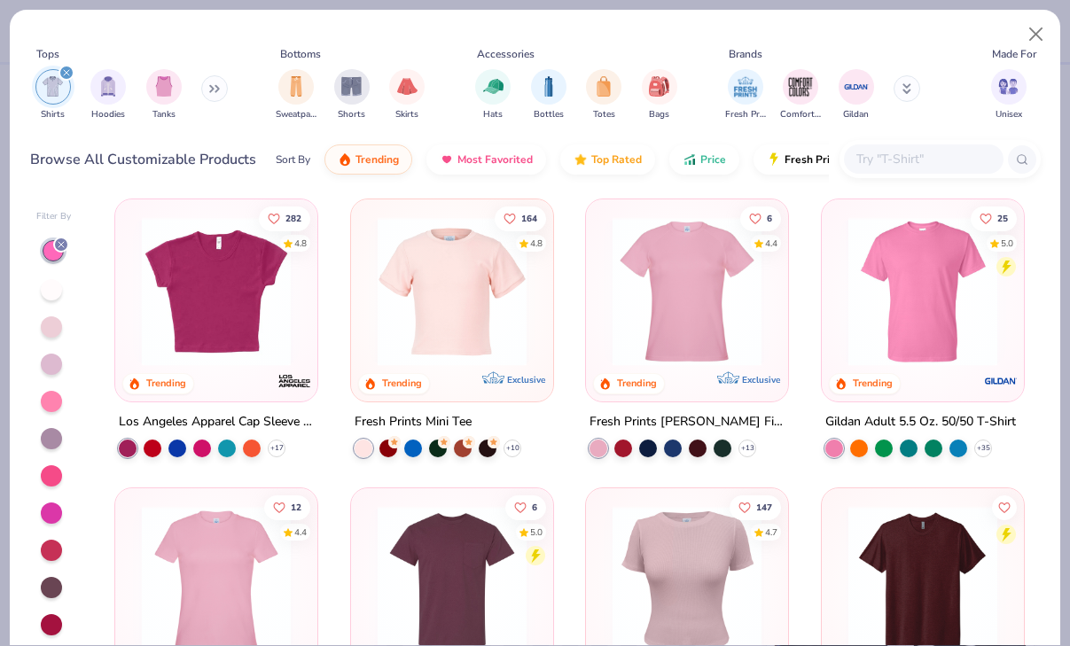
scroll to position [300, 0]
